Goal: Task Accomplishment & Management: Use online tool/utility

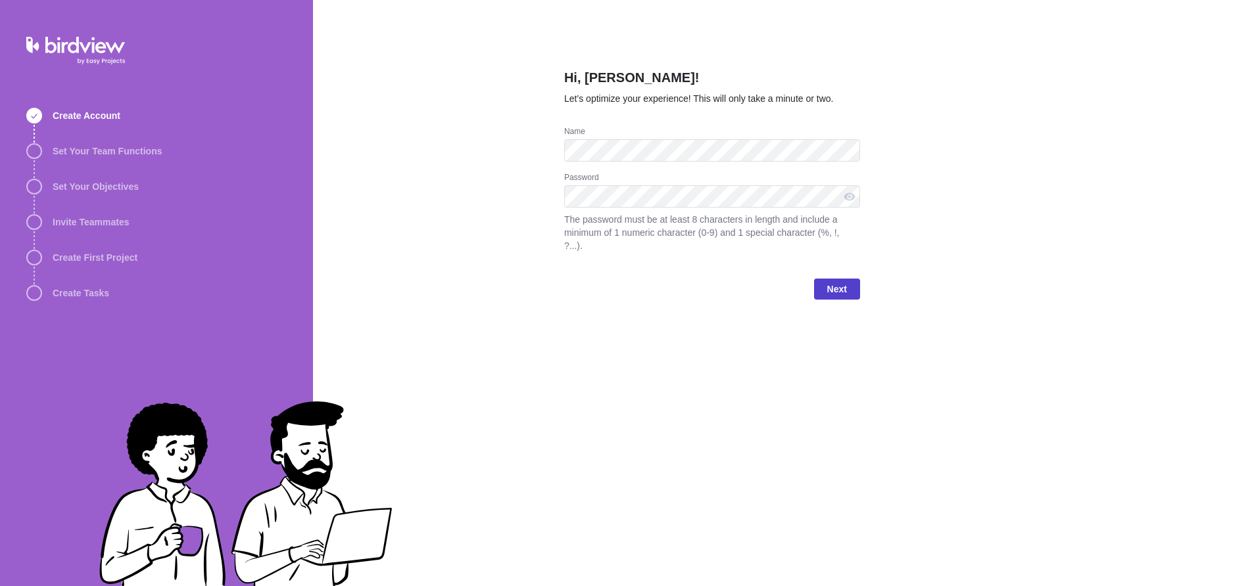
click at [836, 292] on span "Next" at bounding box center [837, 289] width 20 height 16
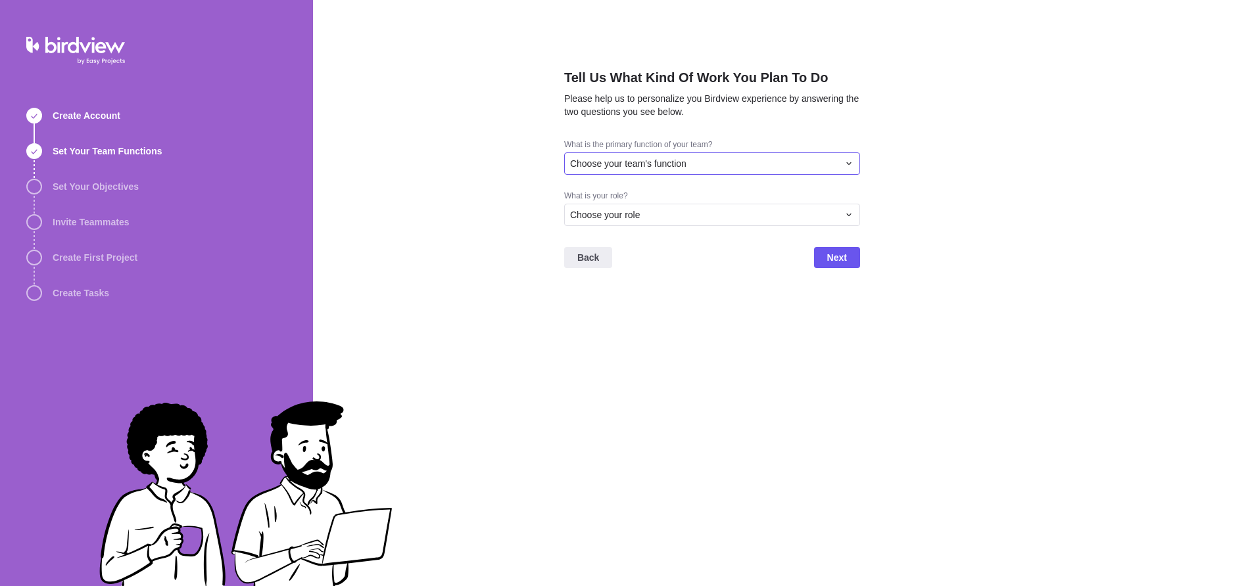
click at [701, 164] on div "Choose your team's function" at bounding box center [704, 163] width 268 height 13
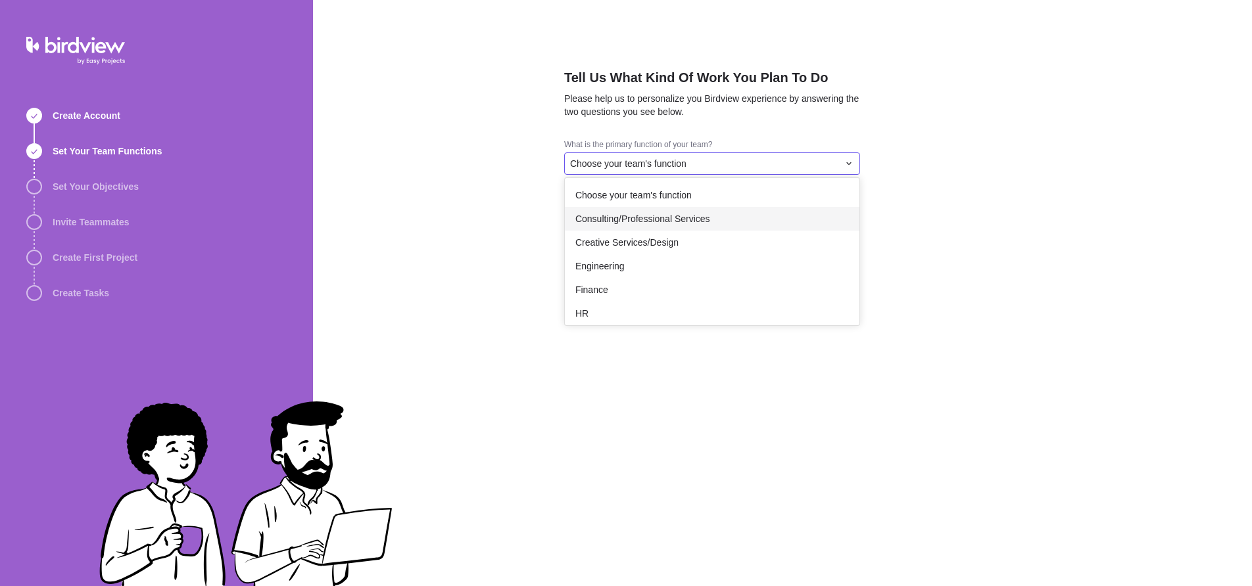
click at [673, 216] on span "Consulting/Professional Services" at bounding box center [642, 218] width 135 height 13
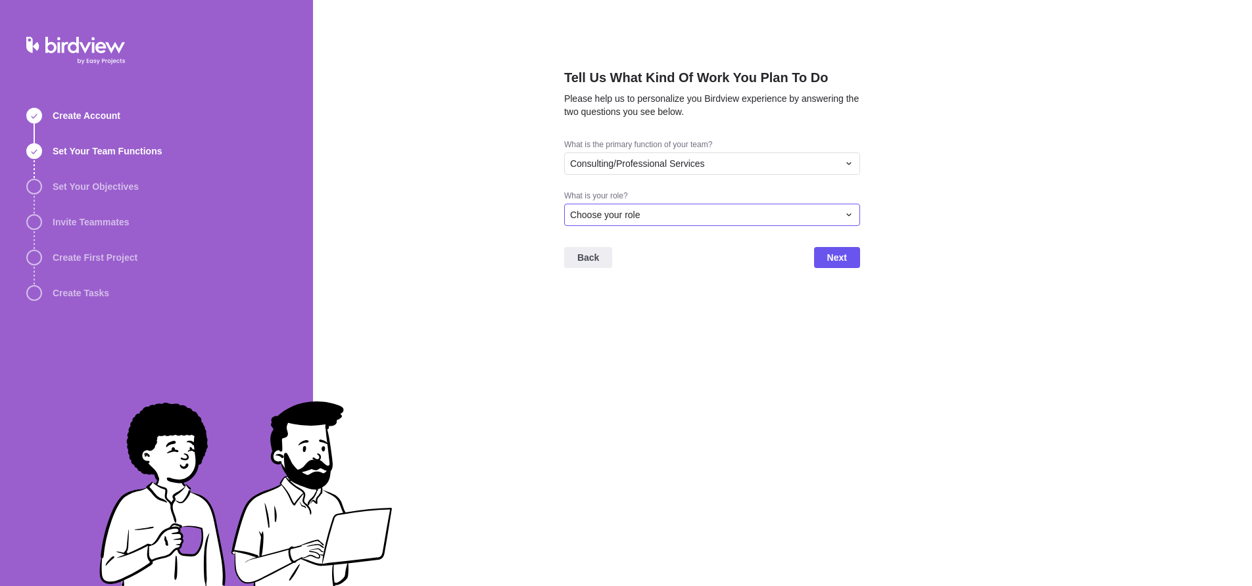
click at [673, 216] on div "Choose your role" at bounding box center [704, 214] width 268 height 13
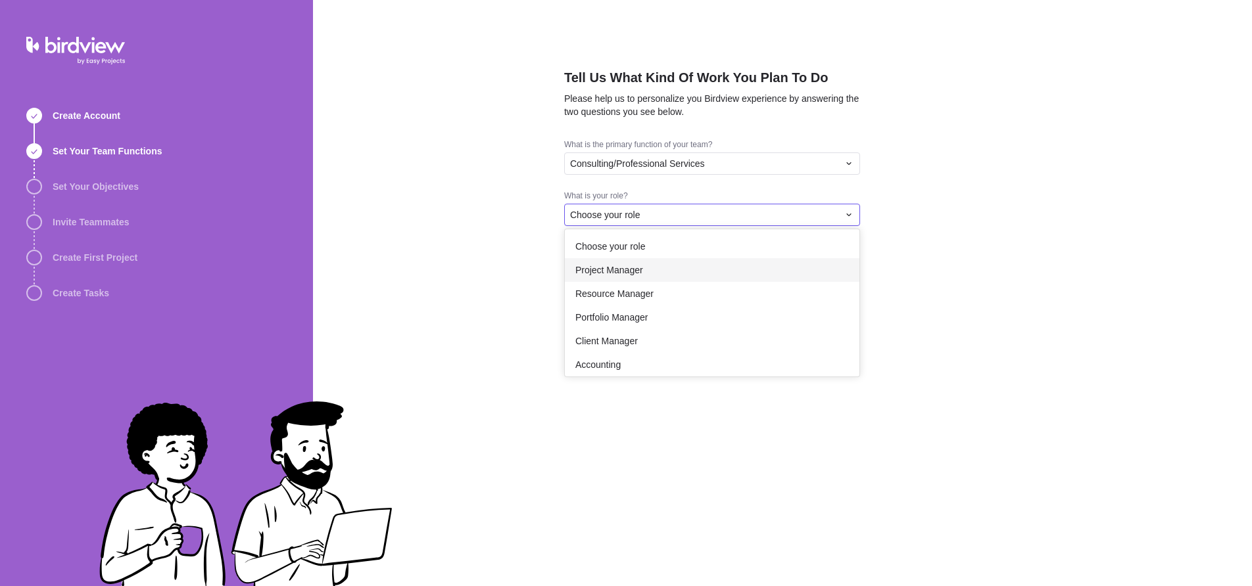
click at [642, 271] on span "Project Manager" at bounding box center [609, 270] width 68 height 13
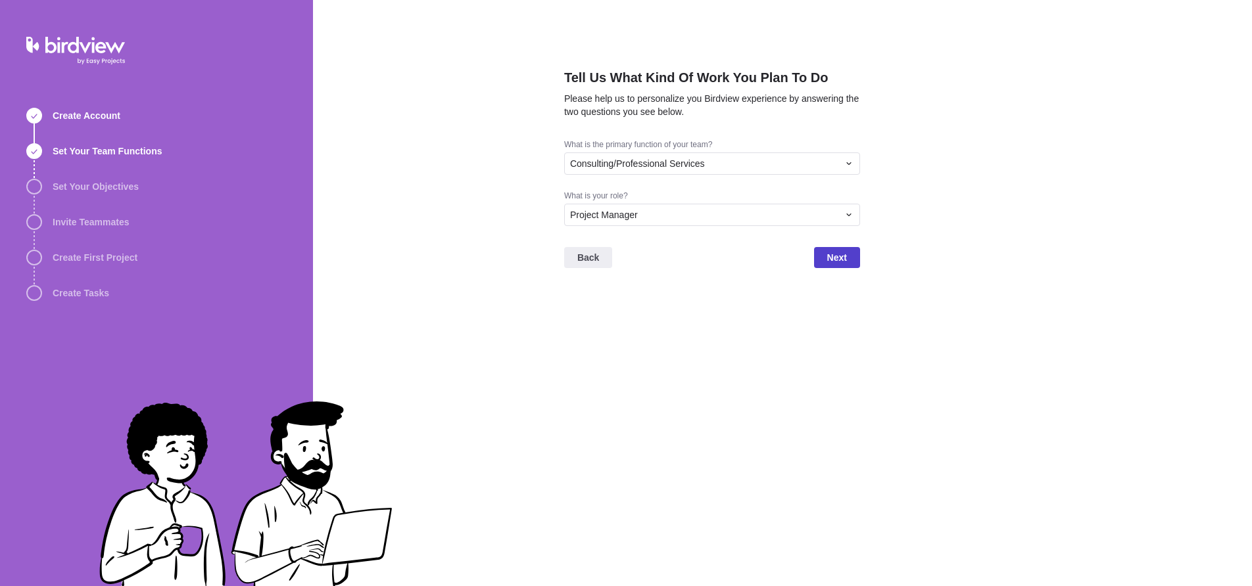
click at [828, 254] on span "Next" at bounding box center [837, 258] width 20 height 16
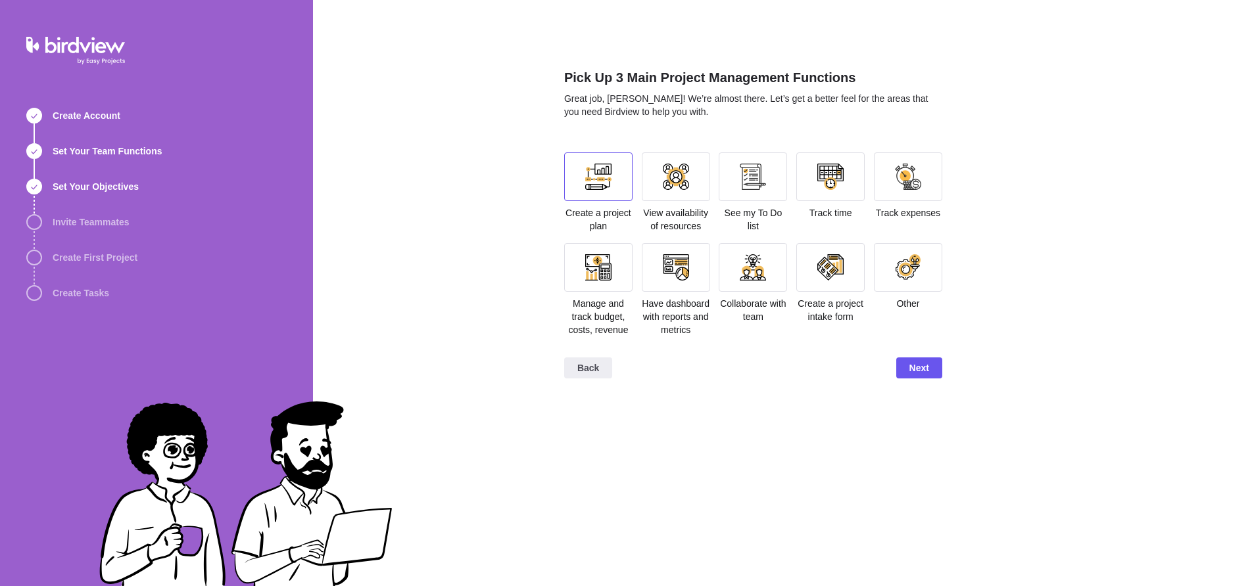
click at [603, 181] on div at bounding box center [598, 177] width 26 height 26
click at [759, 178] on div at bounding box center [753, 177] width 26 height 26
drag, startPoint x: 901, startPoint y: 174, endPoint x: 881, endPoint y: 183, distance: 22.4
click at [901, 174] on div at bounding box center [908, 177] width 26 height 26
click at [599, 272] on div at bounding box center [598, 267] width 26 height 26
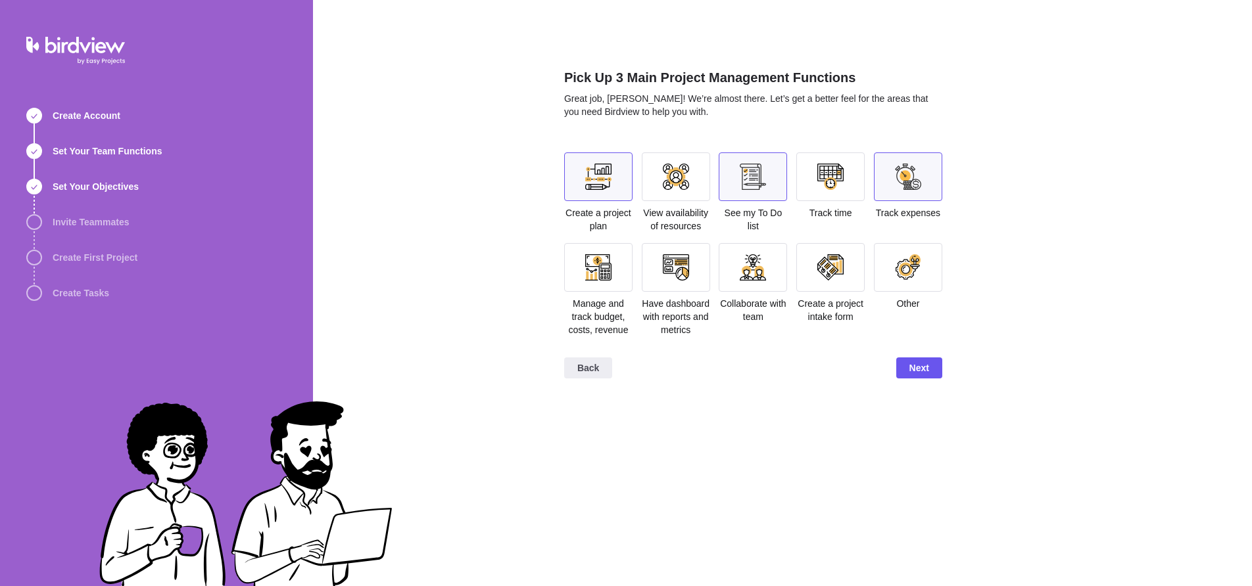
click at [889, 182] on div at bounding box center [908, 177] width 68 height 49
click at [598, 268] on div at bounding box center [598, 267] width 26 height 26
click at [751, 183] on div at bounding box center [753, 177] width 26 height 26
click at [913, 376] on span "Next" at bounding box center [919, 368] width 20 height 16
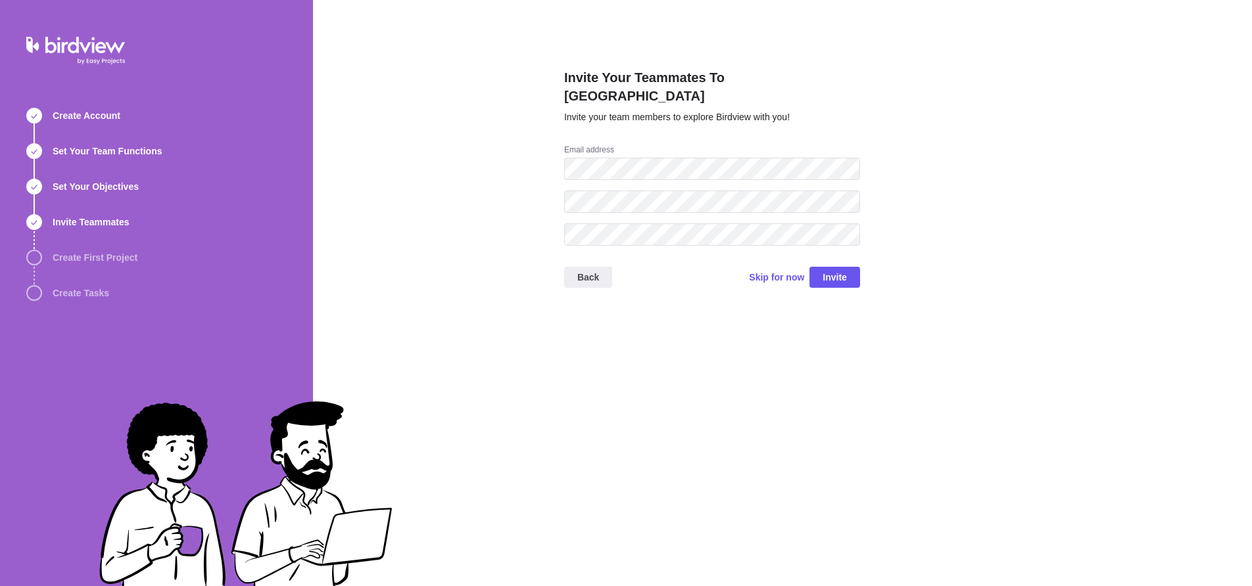
click at [836, 375] on div "Invite Your Teammates To Birdview Invite your team members to explore Birdview …" at bounding box center [712, 293] width 296 height 586
click at [778, 271] on span "Skip for now" at bounding box center [776, 277] width 55 height 13
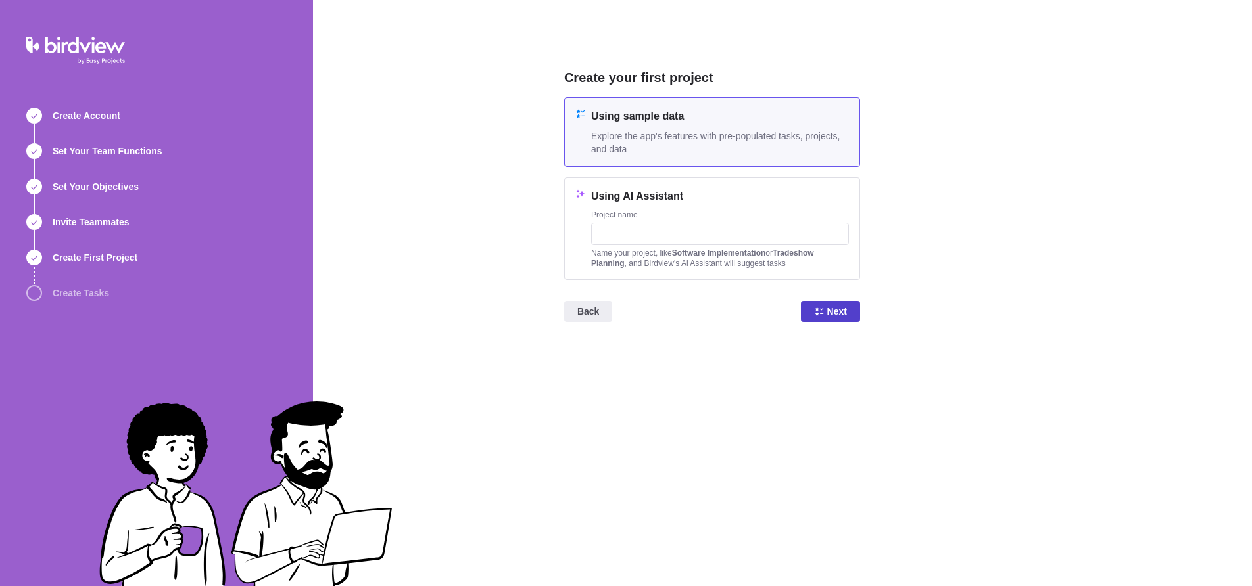
click at [820, 311] on icon at bounding box center [819, 311] width 11 height 11
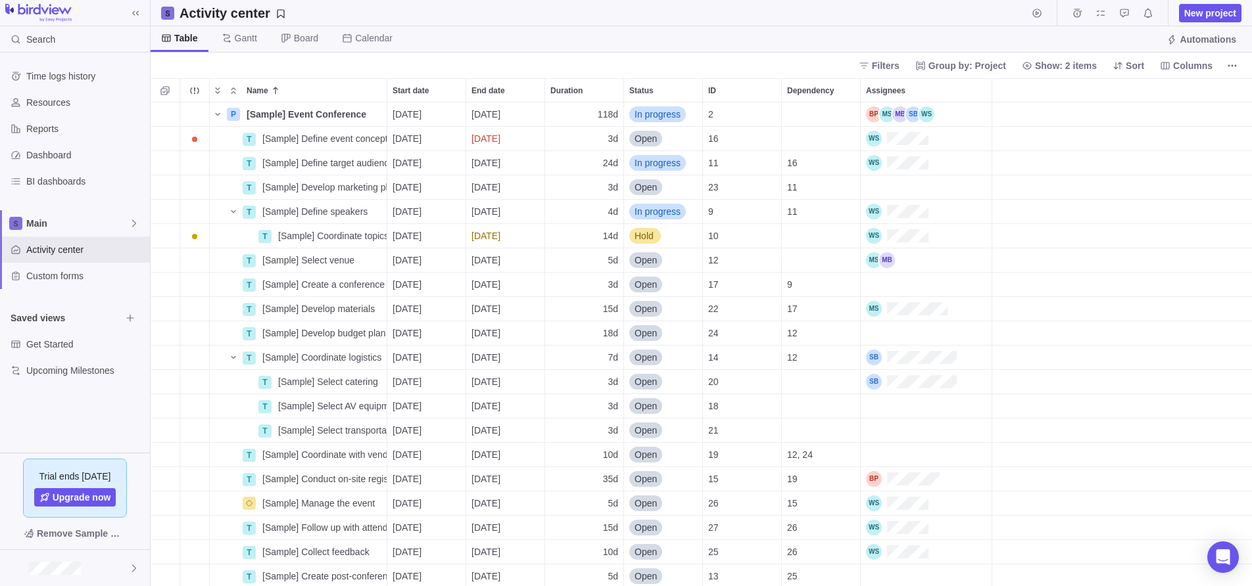
scroll to position [484, 1101]
click at [1214, 9] on span "New project" at bounding box center [1210, 13] width 52 height 13
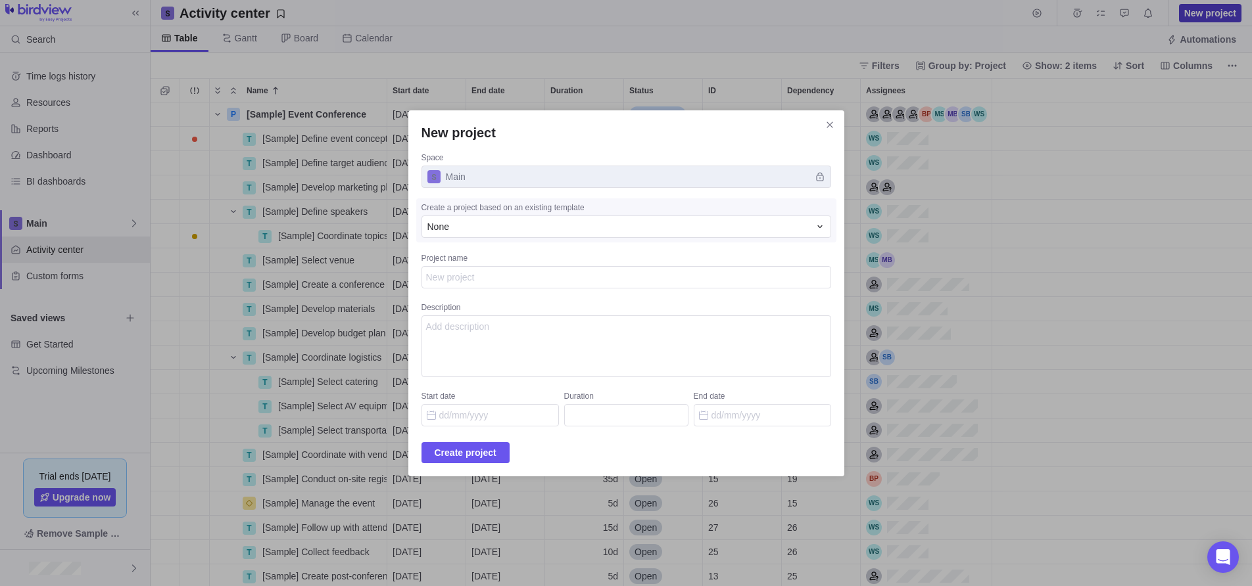
scroll to position [0, 0]
click at [488, 179] on span "Main" at bounding box center [626, 177] width 410 height 22
click at [465, 223] on div "None" at bounding box center [618, 226] width 382 height 13
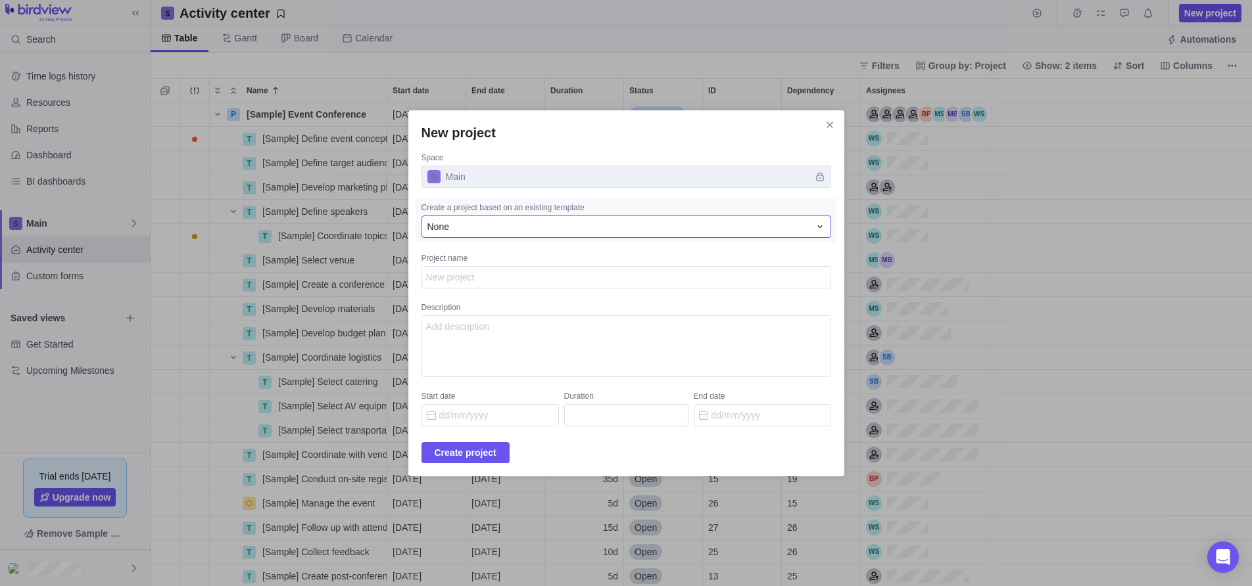
click at [465, 224] on div "None" at bounding box center [618, 226] width 382 height 13
click at [459, 274] on div "None" at bounding box center [626, 282] width 409 height 24
click at [459, 285] on textarea "Project name" at bounding box center [626, 277] width 410 height 22
type textarea "x"
type textarea "J"
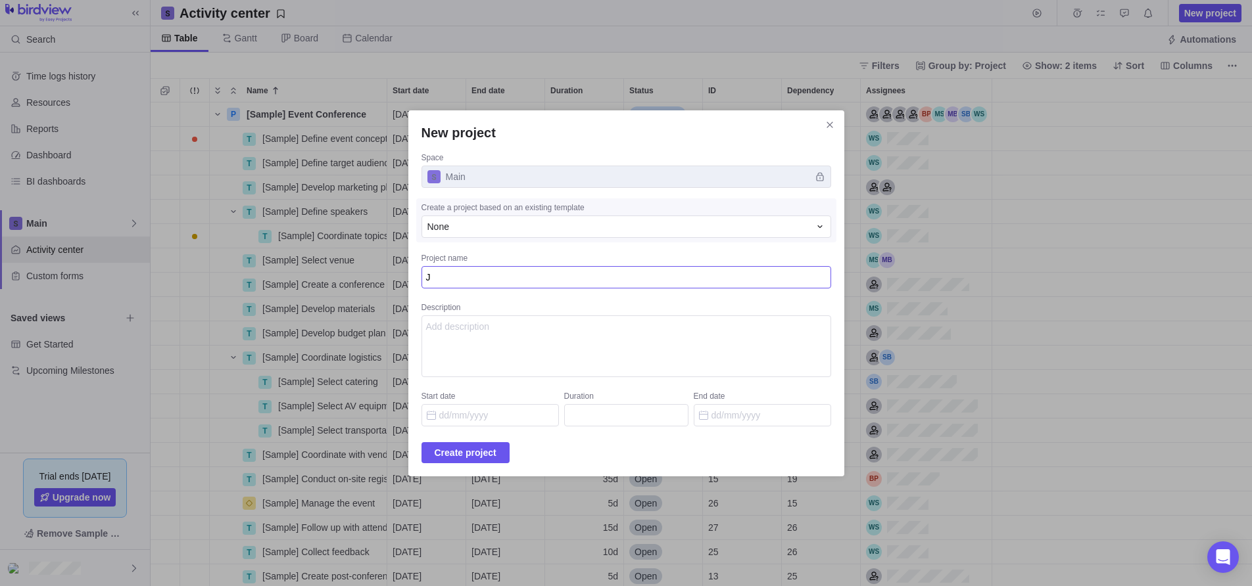
type textarea "x"
type textarea "JG"
type textarea "x"
type textarea "JGL"
type textarea "x"
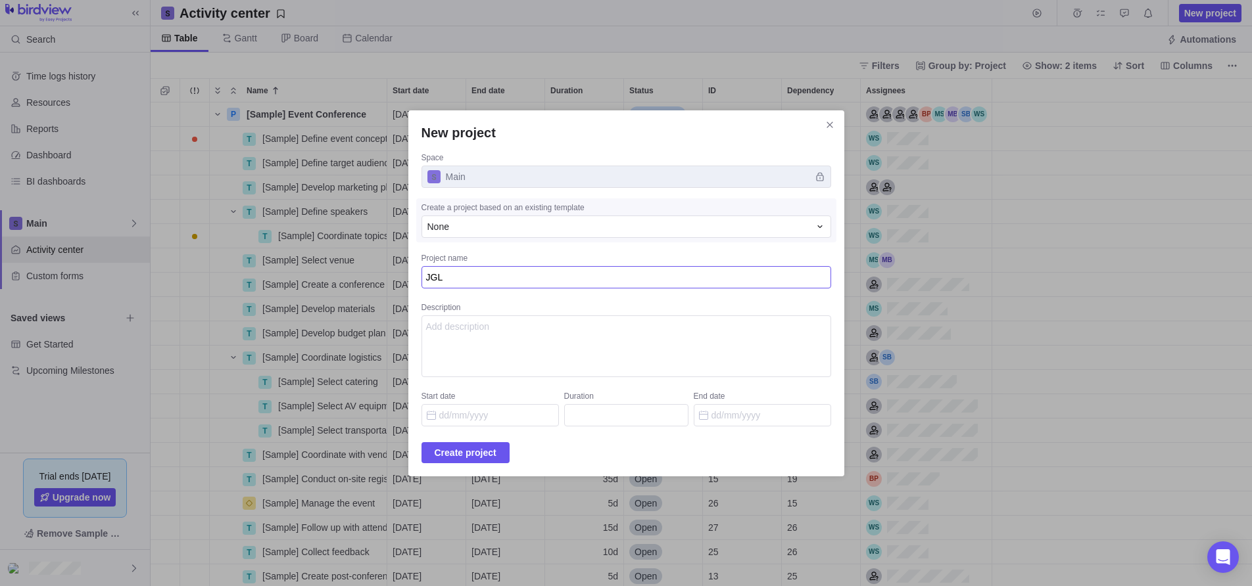
type textarea "JGLT"
type textarea "x"
type textarea "JGLTD"
click at [467, 451] on span "Create project" at bounding box center [466, 453] width 62 height 16
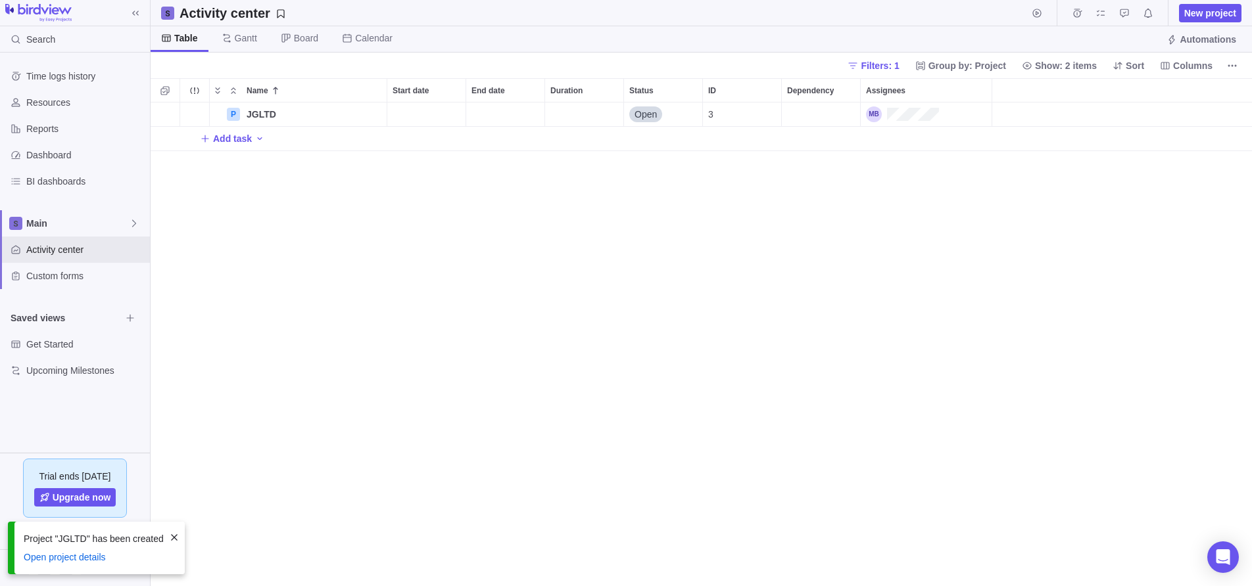
scroll to position [484, 1101]
click at [231, 138] on span "Add task" at bounding box center [232, 138] width 39 height 13
type input "Blowmolder"
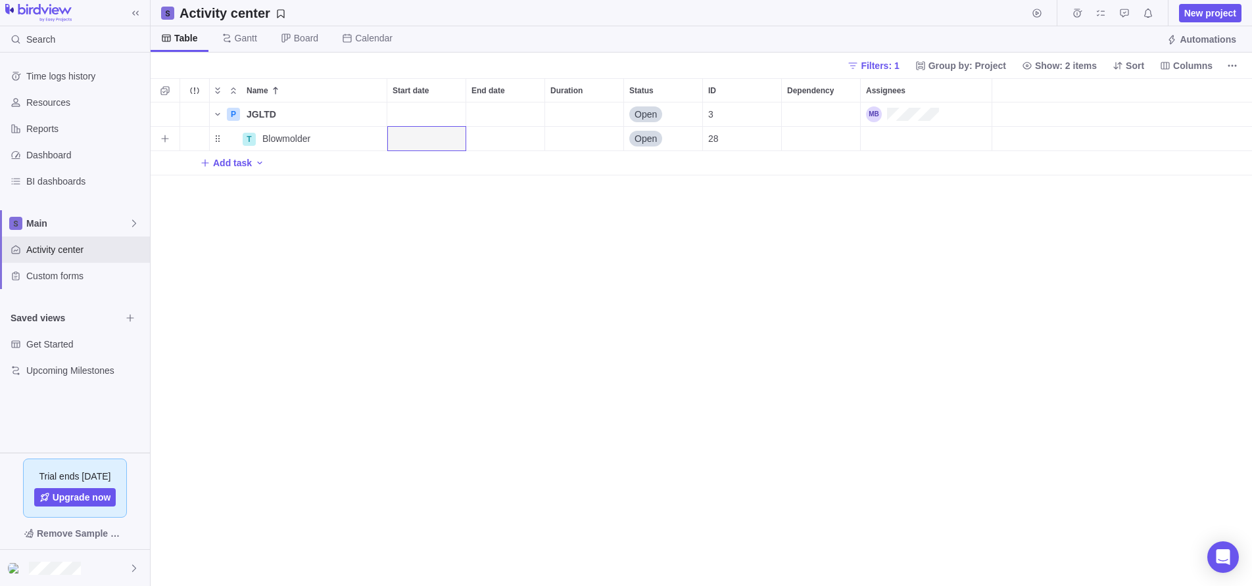
click at [412, 139] on div "Start date" at bounding box center [426, 139] width 78 height 24
click at [427, 268] on link "5" at bounding box center [428, 267] width 26 height 26
click at [500, 136] on div "End date" at bounding box center [505, 139] width 78 height 24
click at [587, 264] on link "8" at bounding box center [587, 267] width 26 height 26
click at [826, 139] on div "Dependency" at bounding box center [821, 139] width 78 height 24
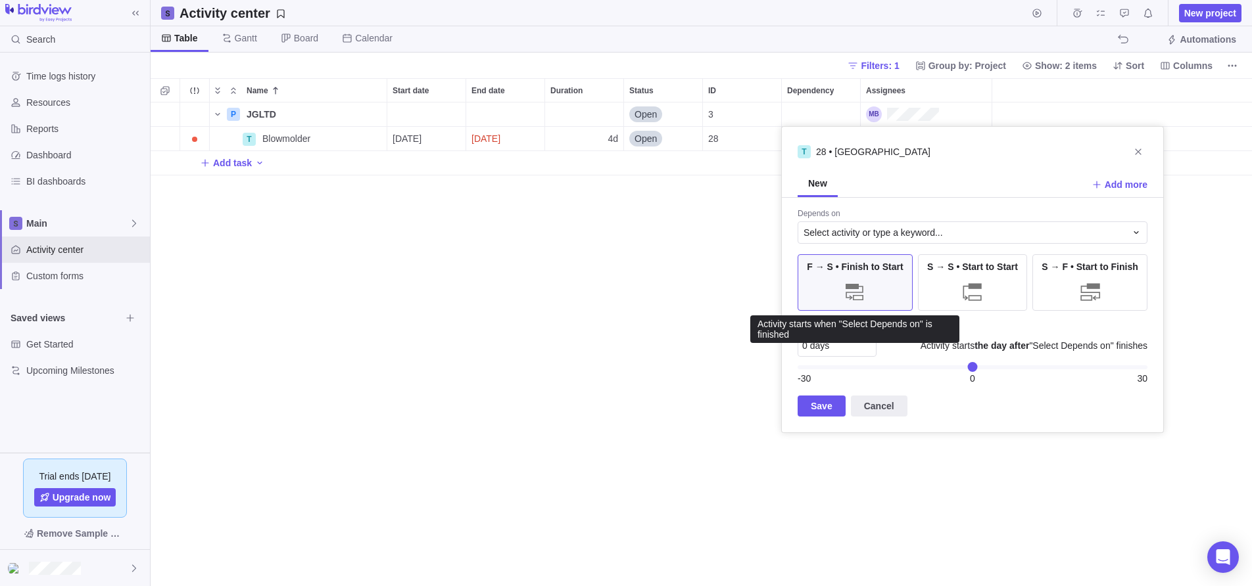
click at [857, 274] on div "F → S • Finish to Start" at bounding box center [854, 282] width 115 height 57
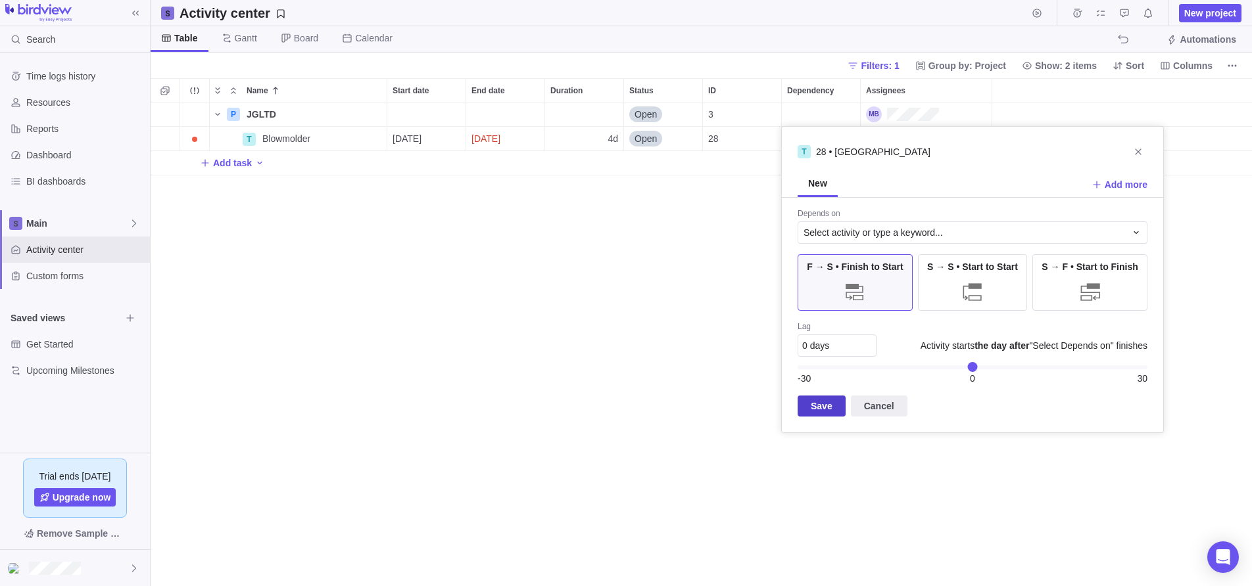
click at [824, 407] on span "Save" at bounding box center [822, 406] width 22 height 16
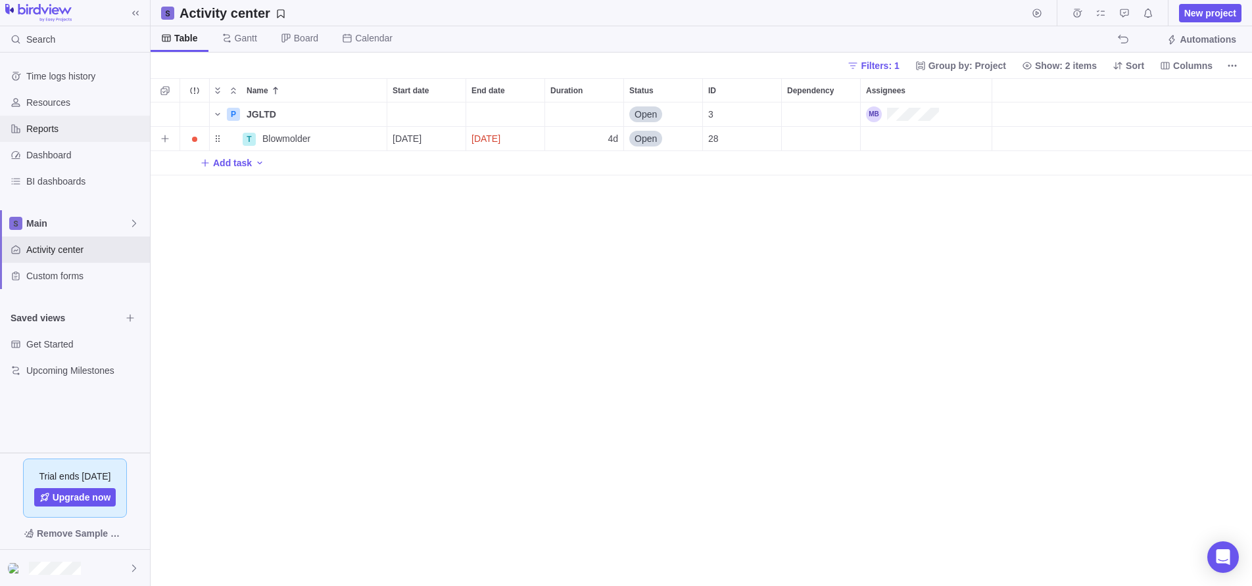
click at [47, 129] on span "Reports" at bounding box center [85, 128] width 118 height 13
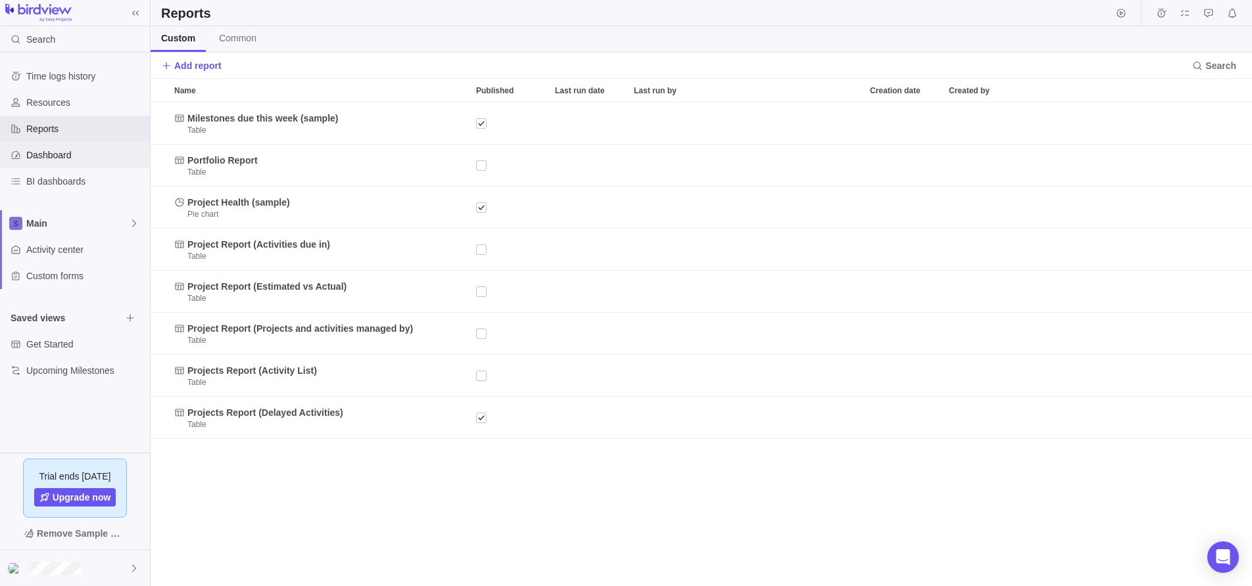
scroll to position [484, 1101]
click at [49, 149] on span "Dashboard" at bounding box center [85, 155] width 118 height 13
